Goal: Task Accomplishment & Management: Use online tool/utility

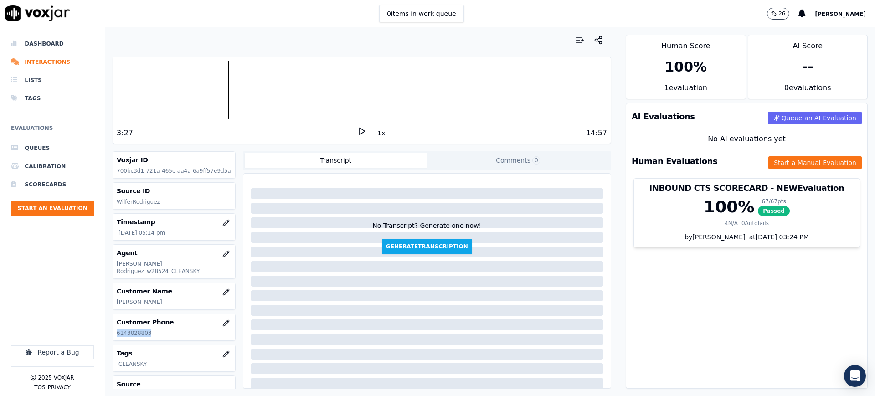
click at [357, 129] on icon at bounding box center [361, 131] width 9 height 9
click at [216, 92] on div at bounding box center [361, 90] width 497 height 58
click at [768, 156] on button "Start a Manual Evaluation" at bounding box center [814, 162] width 93 height 13
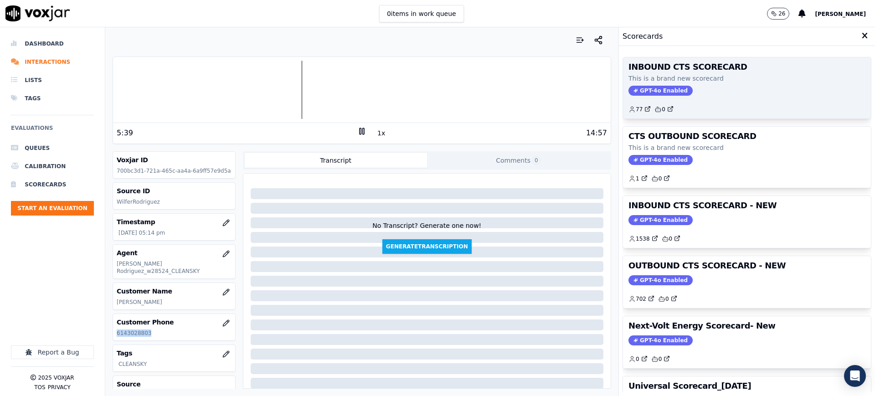
click at [661, 91] on span "GPT-4o Enabled" at bounding box center [660, 91] width 64 height 10
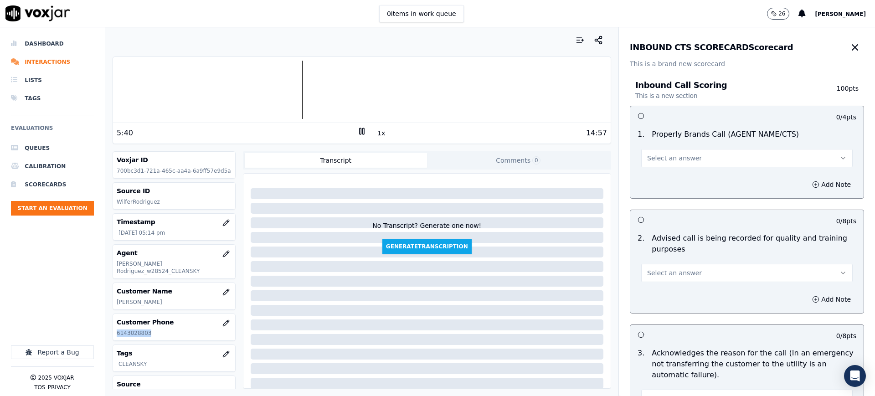
drag, startPoint x: 679, startPoint y: 159, endPoint x: 674, endPoint y: 166, distance: 9.1
click at [678, 159] on span "Select an answer" at bounding box center [674, 157] width 55 height 9
click at [661, 178] on div "Yes" at bounding box center [728, 178] width 192 height 15
drag, startPoint x: 654, startPoint y: 272, endPoint x: 651, endPoint y: 282, distance: 9.8
click at [654, 273] on span "Select an answer" at bounding box center [674, 272] width 55 height 9
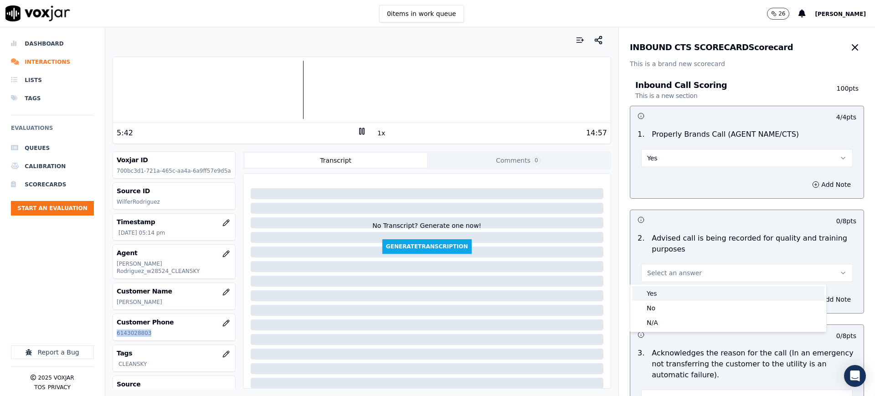
click at [652, 297] on div "Yes" at bounding box center [728, 293] width 192 height 15
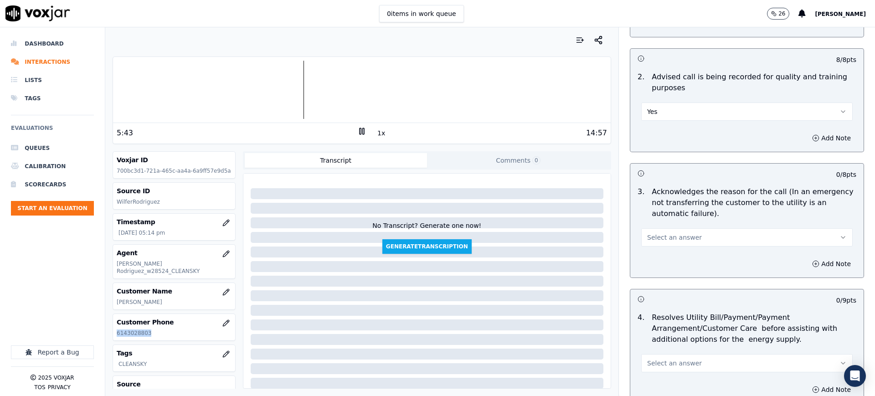
scroll to position [171, 0]
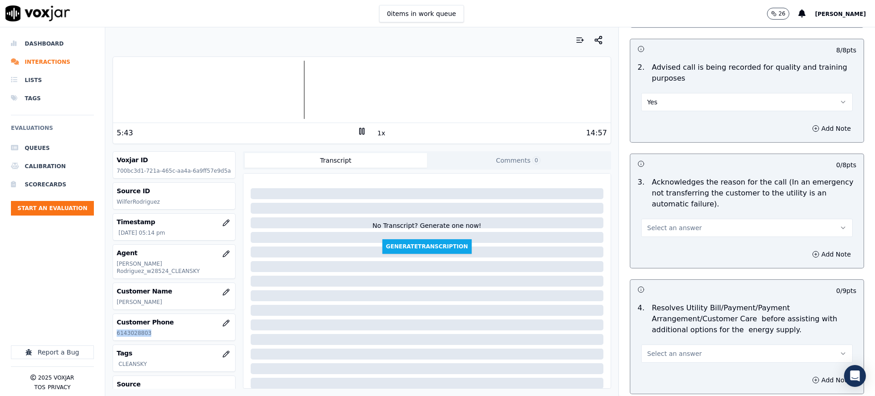
click at [652, 229] on span "Select an answer" at bounding box center [674, 227] width 55 height 9
click at [651, 243] on div "Yes" at bounding box center [728, 248] width 192 height 15
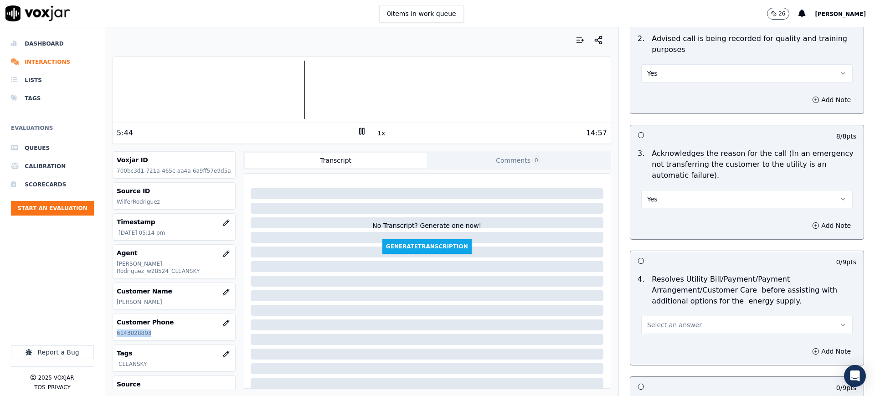
scroll to position [342, 0]
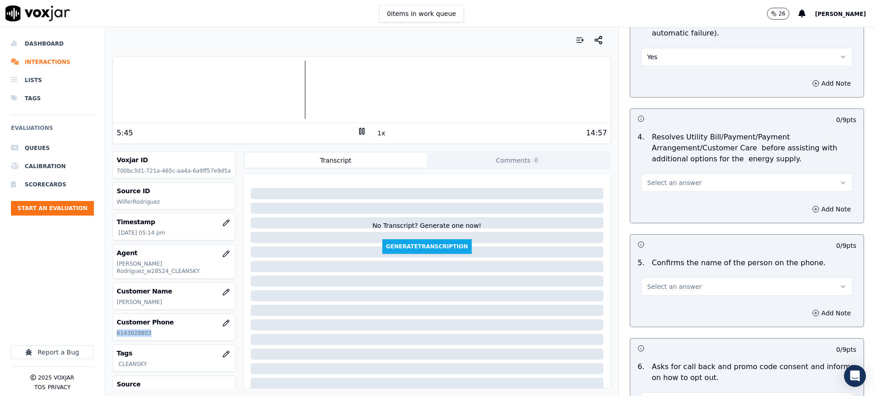
click at [647, 180] on span "Select an answer" at bounding box center [674, 182] width 55 height 9
click at [657, 205] on div "Yes" at bounding box center [728, 203] width 192 height 15
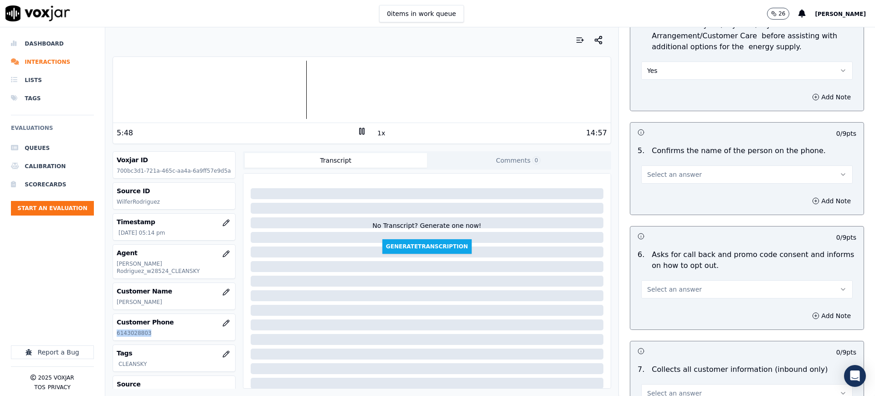
scroll to position [455, 0]
click at [647, 172] on span "Select an answer" at bounding box center [674, 172] width 55 height 9
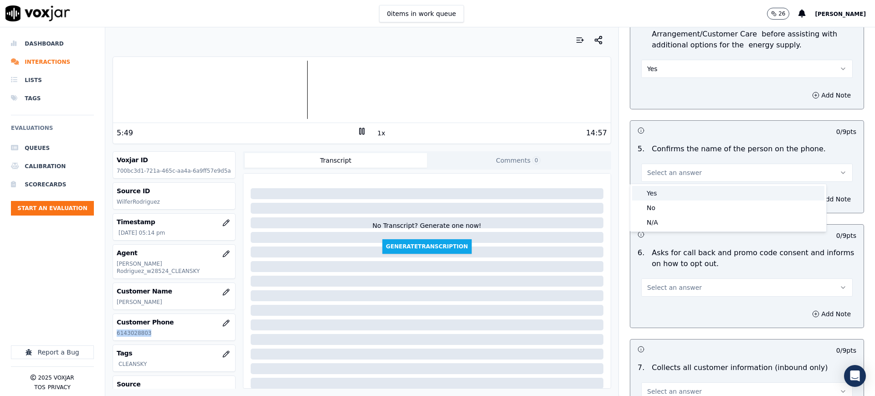
drag, startPoint x: 648, startPoint y: 185, endPoint x: 648, endPoint y: 192, distance: 6.4
click at [648, 188] on div "Yes" at bounding box center [728, 193] width 192 height 15
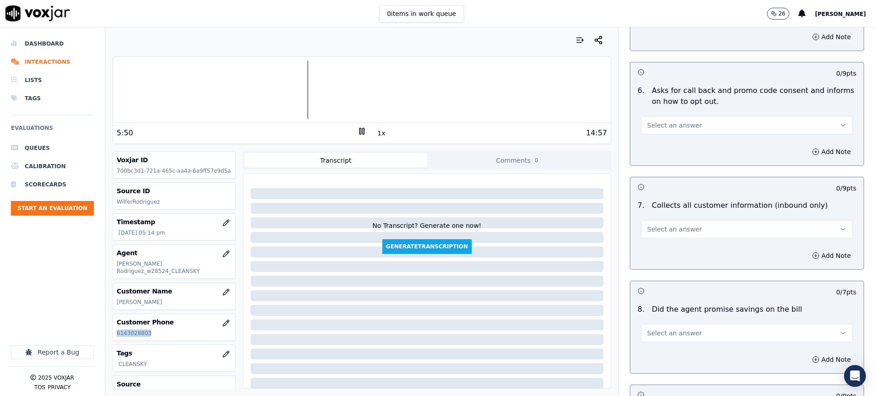
scroll to position [626, 0]
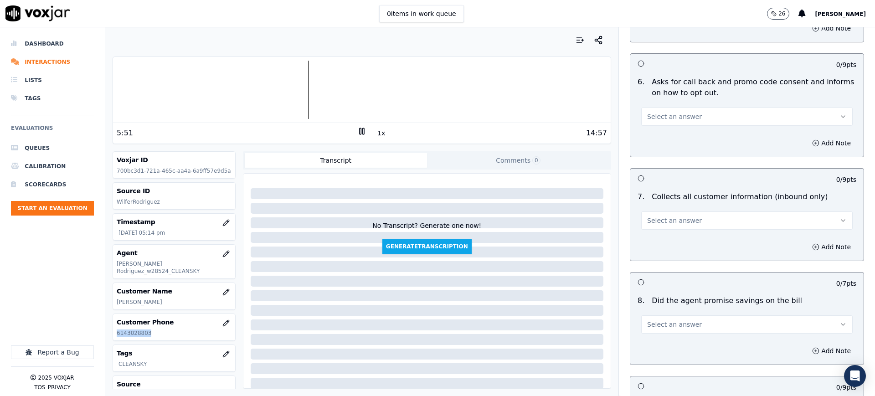
click at [647, 118] on span "Select an answer" at bounding box center [674, 116] width 55 height 9
click at [655, 138] on div "Yes" at bounding box center [728, 137] width 192 height 15
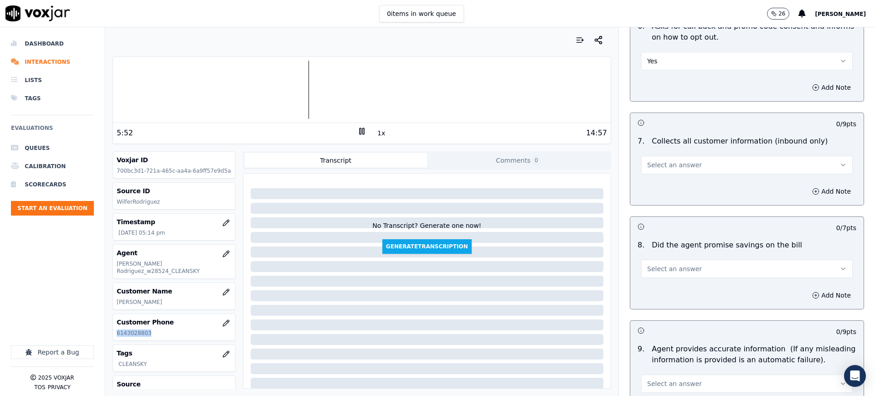
scroll to position [683, 0]
click at [647, 165] on span "Select an answer" at bounding box center [674, 163] width 55 height 9
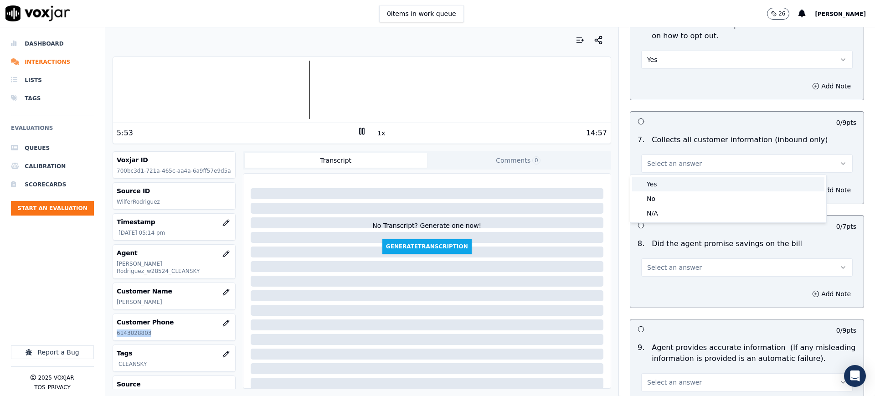
click at [651, 185] on div "Yes" at bounding box center [728, 184] width 192 height 15
click at [647, 269] on span "Select an answer" at bounding box center [674, 267] width 55 height 9
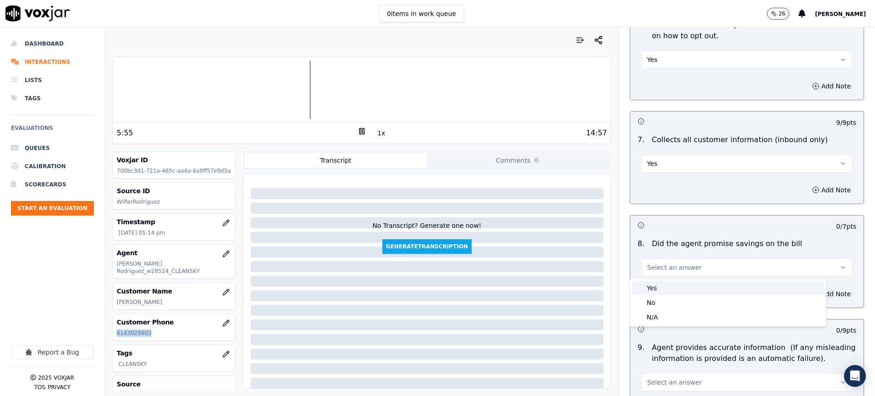
drag, startPoint x: 651, startPoint y: 283, endPoint x: 652, endPoint y: 322, distance: 38.3
click at [651, 284] on div "Yes" at bounding box center [728, 288] width 192 height 15
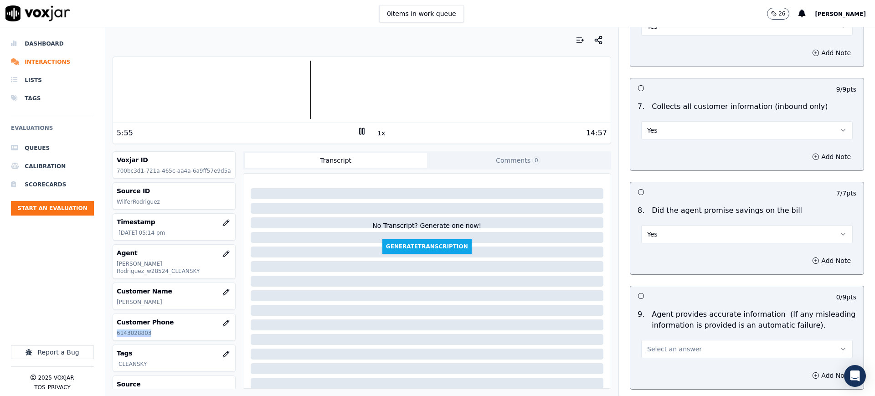
scroll to position [854, 0]
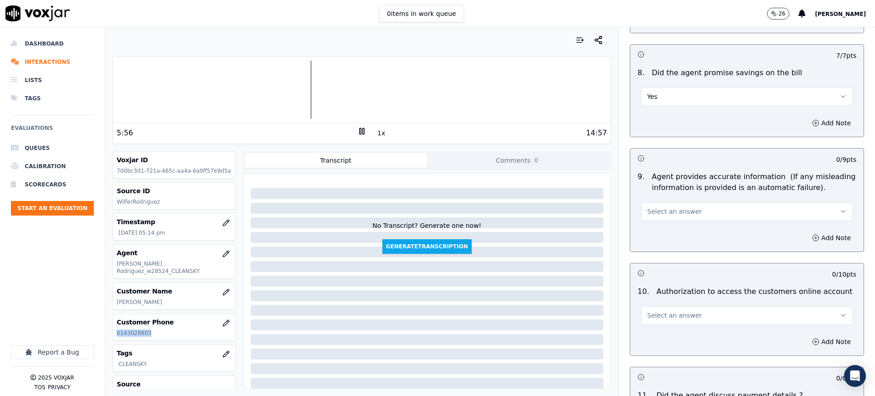
click at [641, 205] on button "Select an answer" at bounding box center [746, 211] width 211 height 18
click at [659, 228] on div "Yes" at bounding box center [728, 232] width 192 height 15
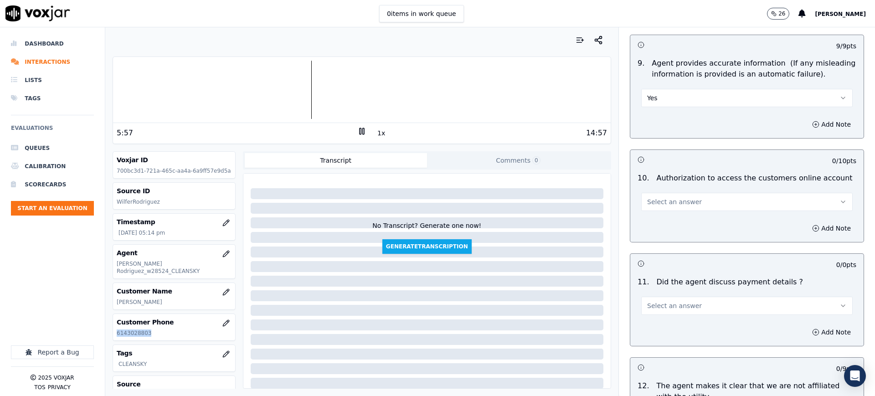
scroll to position [968, 0]
click at [650, 201] on span "Select an answer" at bounding box center [674, 201] width 55 height 9
click at [652, 222] on div "Yes" at bounding box center [728, 222] width 192 height 15
click at [647, 306] on span "Select an answer" at bounding box center [674, 305] width 55 height 9
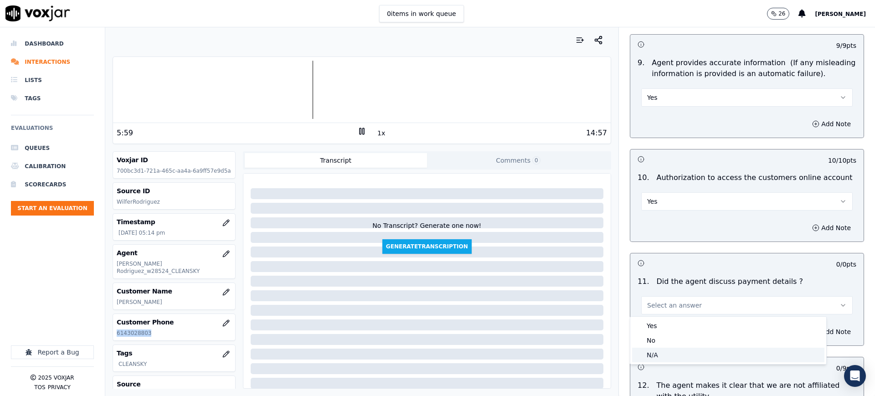
click at [650, 355] on div "N/A" at bounding box center [728, 355] width 192 height 15
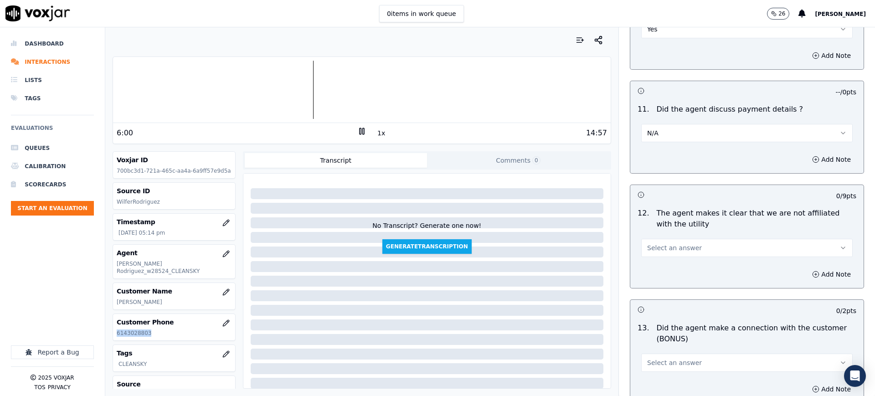
scroll to position [1196, 0]
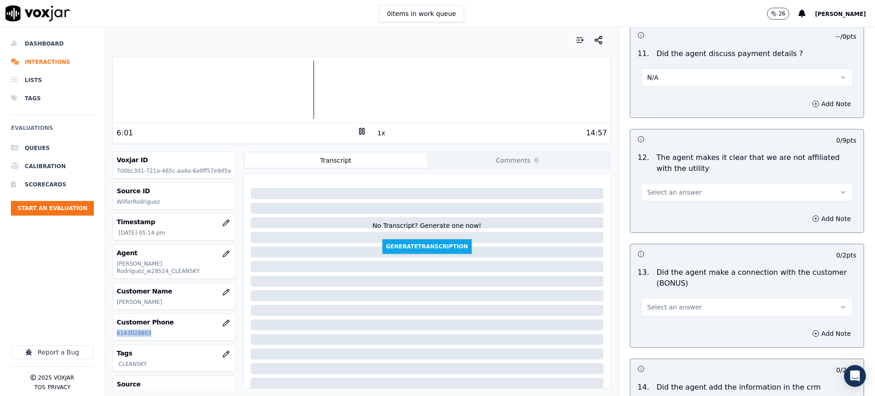
click at [641, 197] on button "Select an answer" at bounding box center [746, 192] width 211 height 18
click at [642, 210] on div "Yes" at bounding box center [728, 212] width 192 height 15
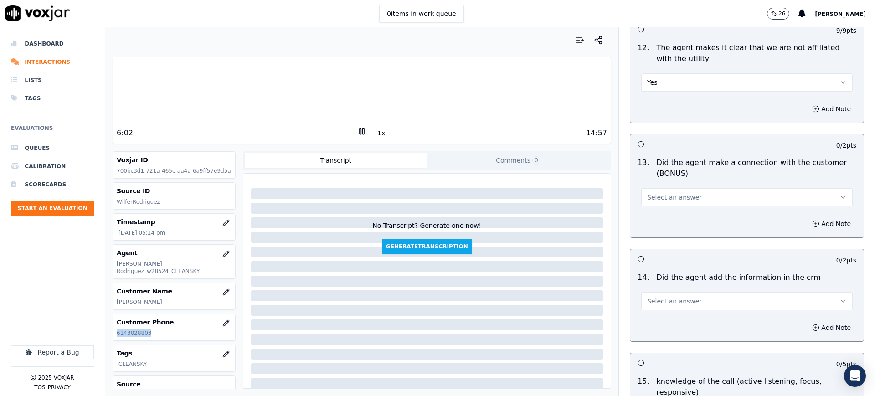
scroll to position [1309, 0]
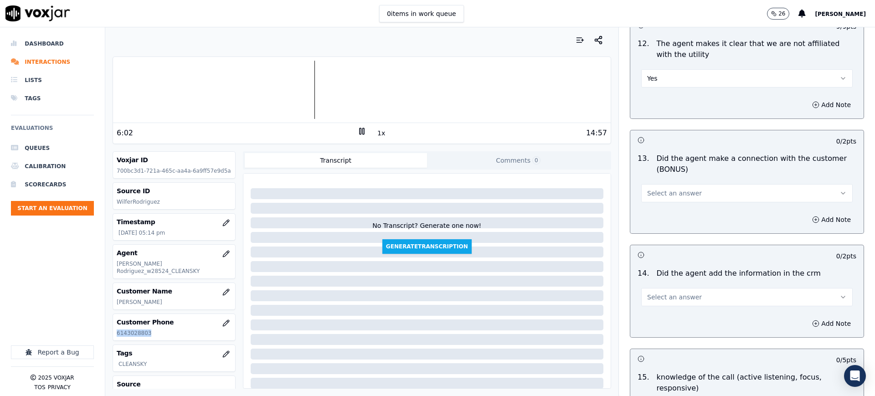
click at [647, 192] on span "Select an answer" at bounding box center [674, 193] width 55 height 9
click at [656, 217] on div "Yes" at bounding box center [728, 213] width 192 height 15
click at [657, 294] on span "Select an answer" at bounding box center [674, 296] width 55 height 9
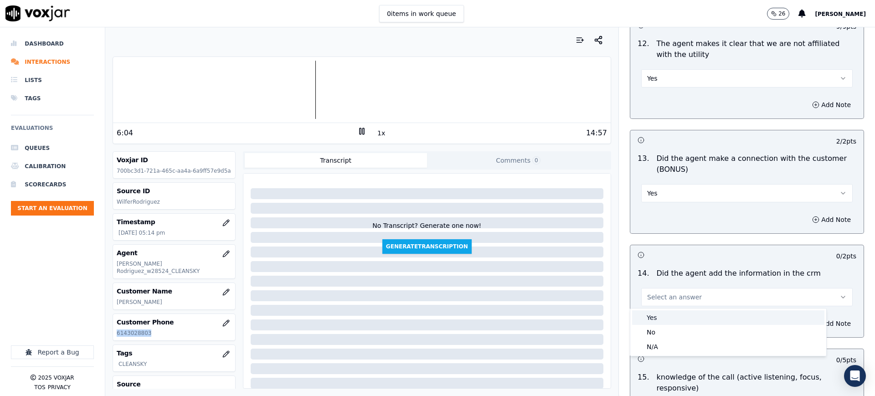
click at [655, 315] on div "Yes" at bounding box center [728, 317] width 192 height 15
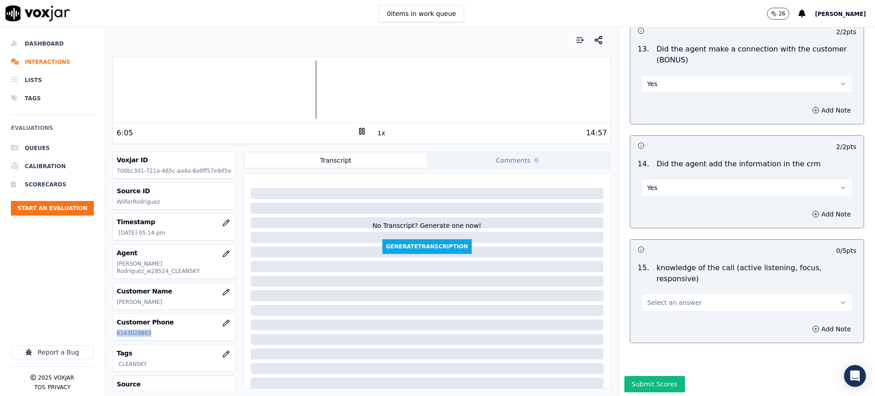
scroll to position [1436, 0]
drag, startPoint x: 648, startPoint y: 272, endPoint x: 648, endPoint y: 280, distance: 7.7
click at [648, 296] on span "Select an answer" at bounding box center [674, 300] width 55 height 9
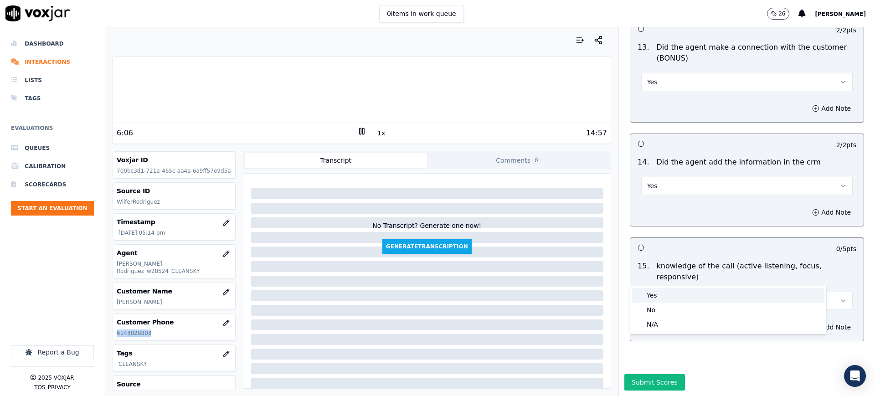
drag, startPoint x: 648, startPoint y: 295, endPoint x: 629, endPoint y: 394, distance: 100.1
click at [648, 297] on div "Yes" at bounding box center [728, 295] width 192 height 15
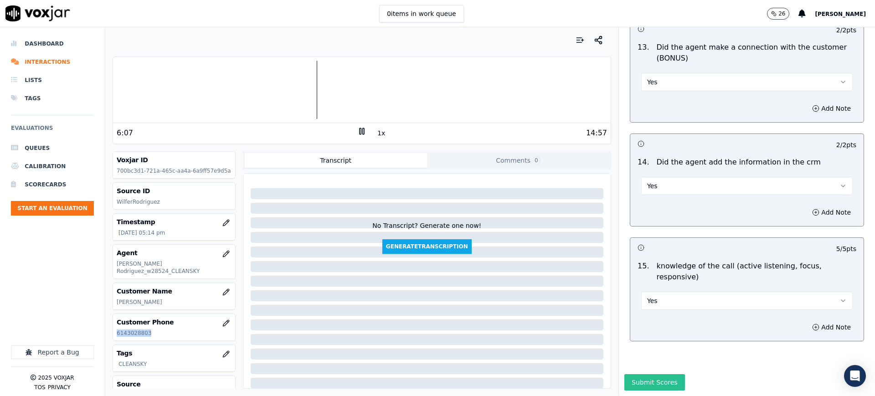
click at [633, 374] on button "Submit Scores" at bounding box center [654, 382] width 61 height 16
